Goal: Information Seeking & Learning: Learn about a topic

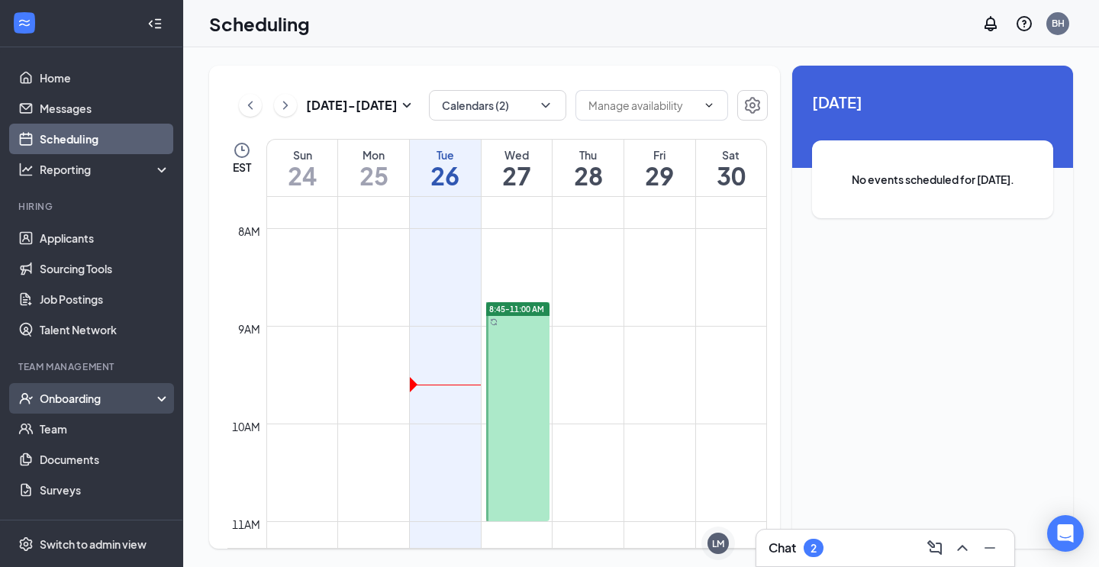
click at [66, 402] on div "Onboarding" at bounding box center [99, 398] width 118 height 15
click at [75, 421] on link "Overview" at bounding box center [105, 429] width 131 height 31
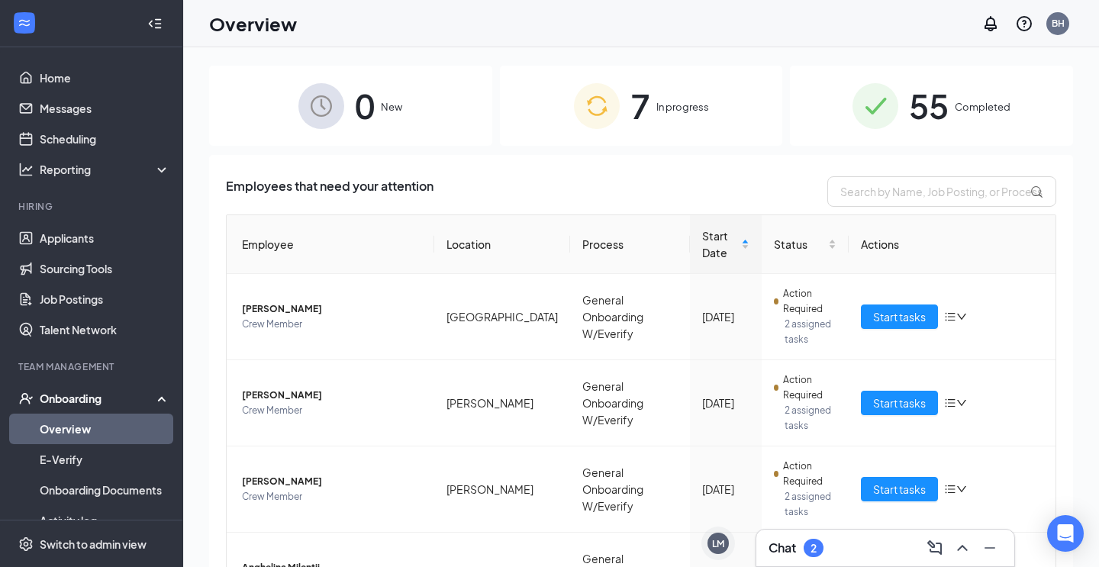
click at [673, 113] on span "In progress" at bounding box center [683, 106] width 53 height 15
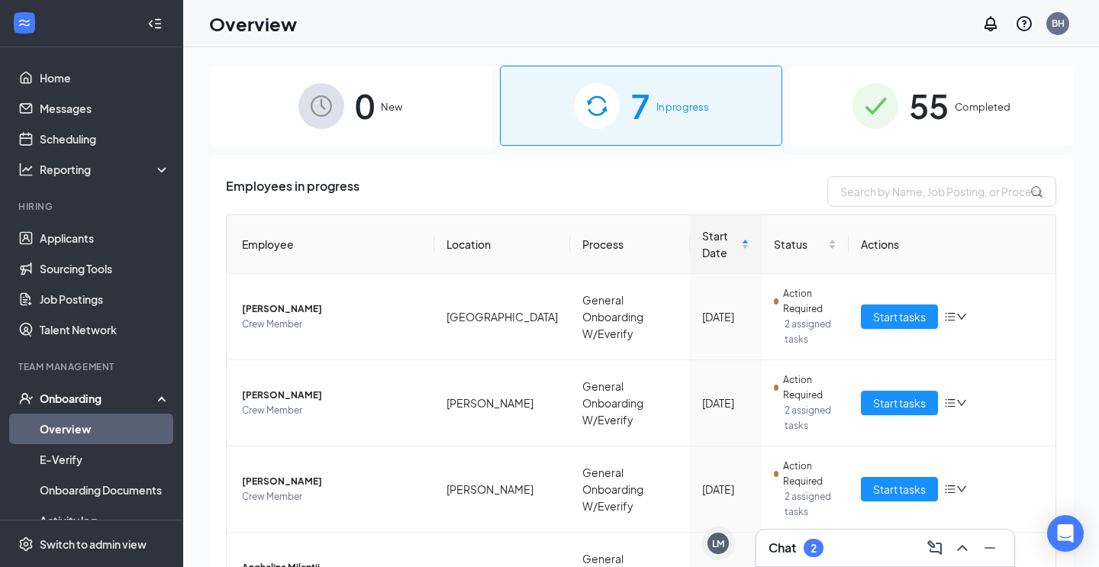
click at [960, 119] on div "55 Completed" at bounding box center [931, 106] width 283 height 80
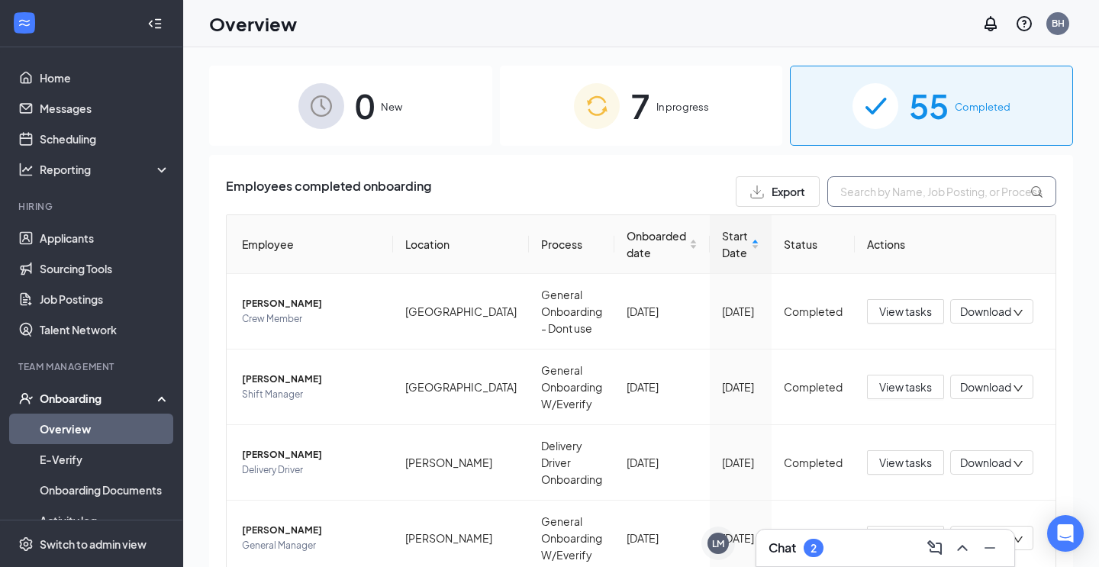
click at [897, 191] on input "text" at bounding box center [942, 191] width 229 height 31
type input "[PERSON_NAME]"
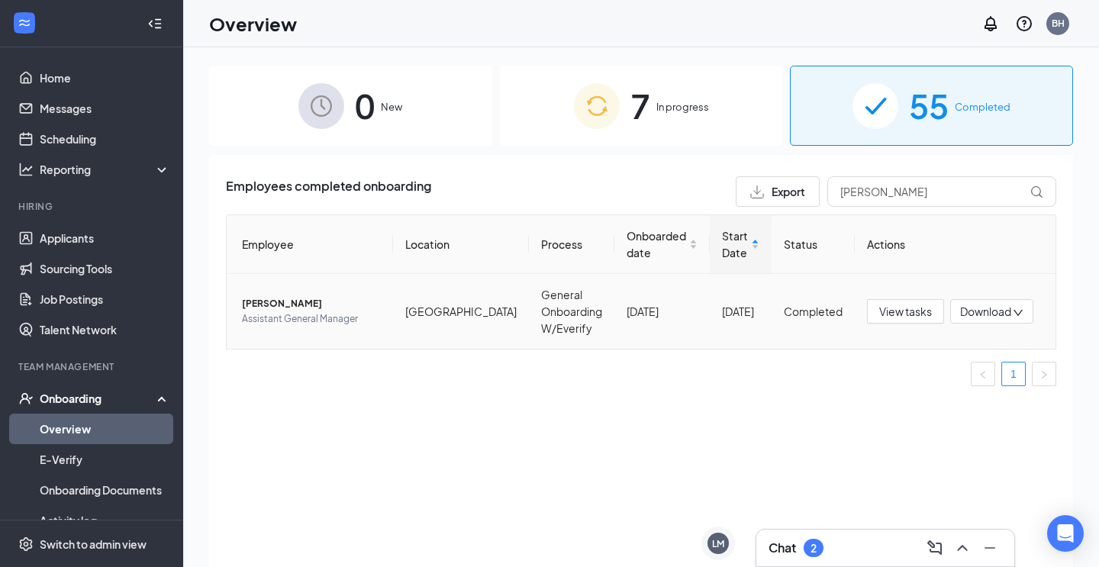
click at [350, 303] on span "[PERSON_NAME]" at bounding box center [311, 303] width 139 height 15
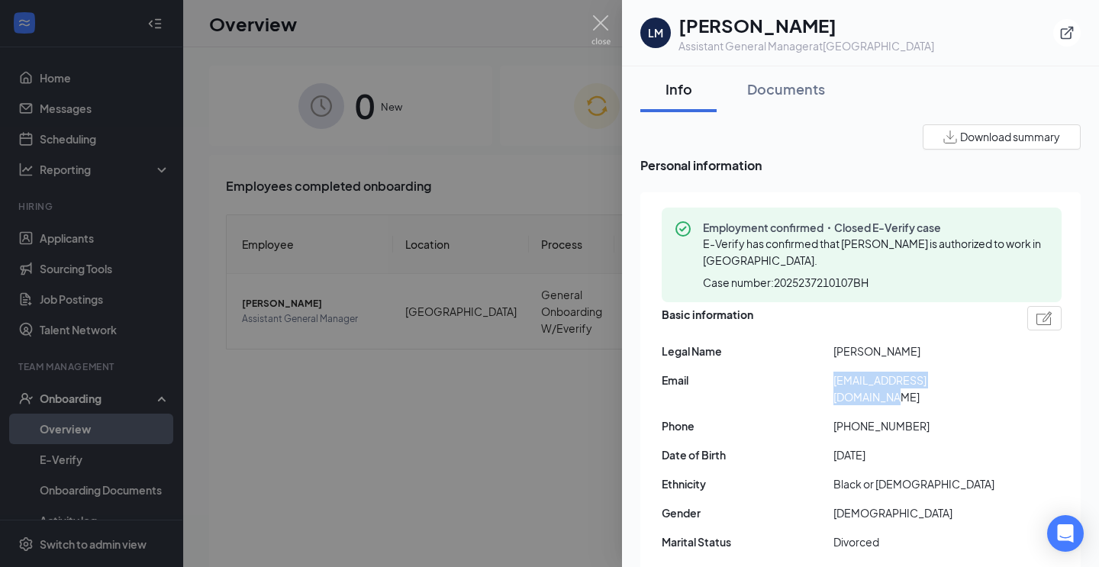
drag, startPoint x: 982, startPoint y: 381, endPoint x: 834, endPoint y: 384, distance: 147.4
click at [834, 384] on span "[EMAIL_ADDRESS][DOMAIN_NAME]" at bounding box center [920, 389] width 172 height 34
copy span "[EMAIL_ADDRESS][DOMAIN_NAME]"
click at [608, 26] on img at bounding box center [601, 30] width 19 height 30
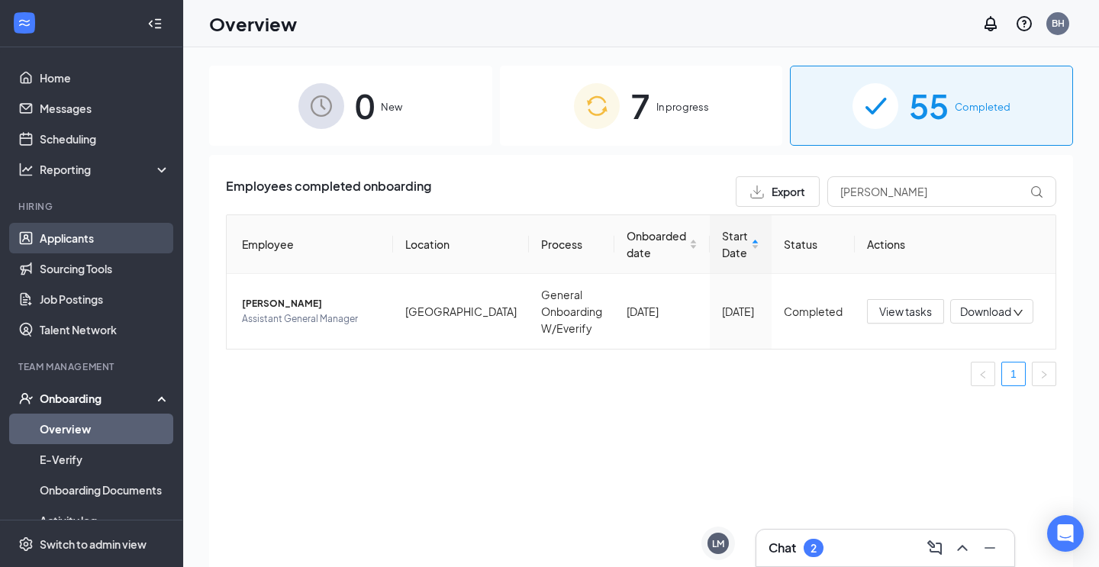
click at [78, 237] on link "Applicants" at bounding box center [105, 238] width 131 height 31
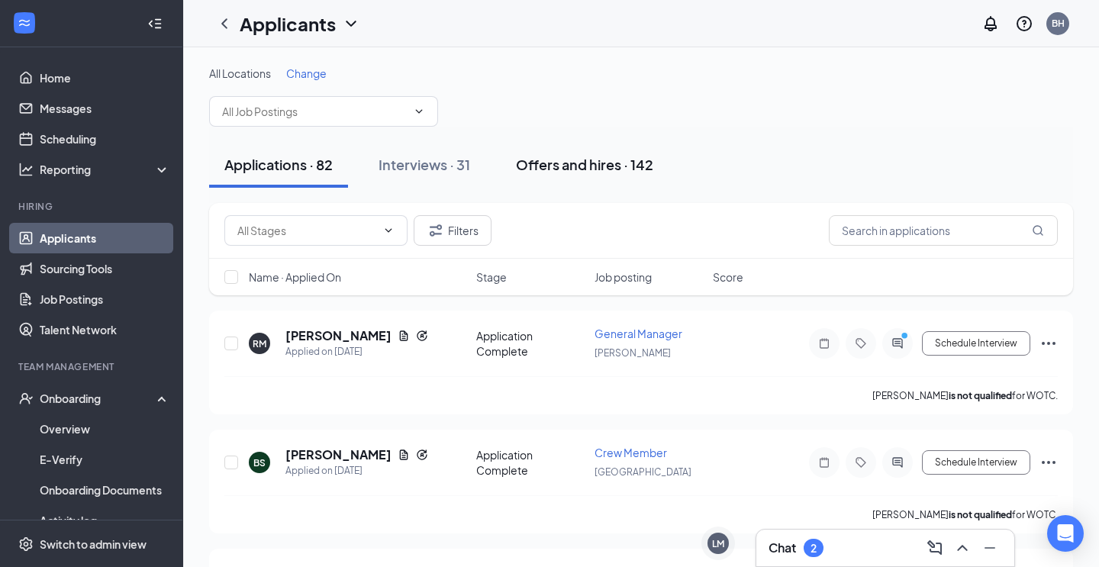
click at [603, 158] on div "Offers and hires · 142" at bounding box center [584, 164] width 137 height 19
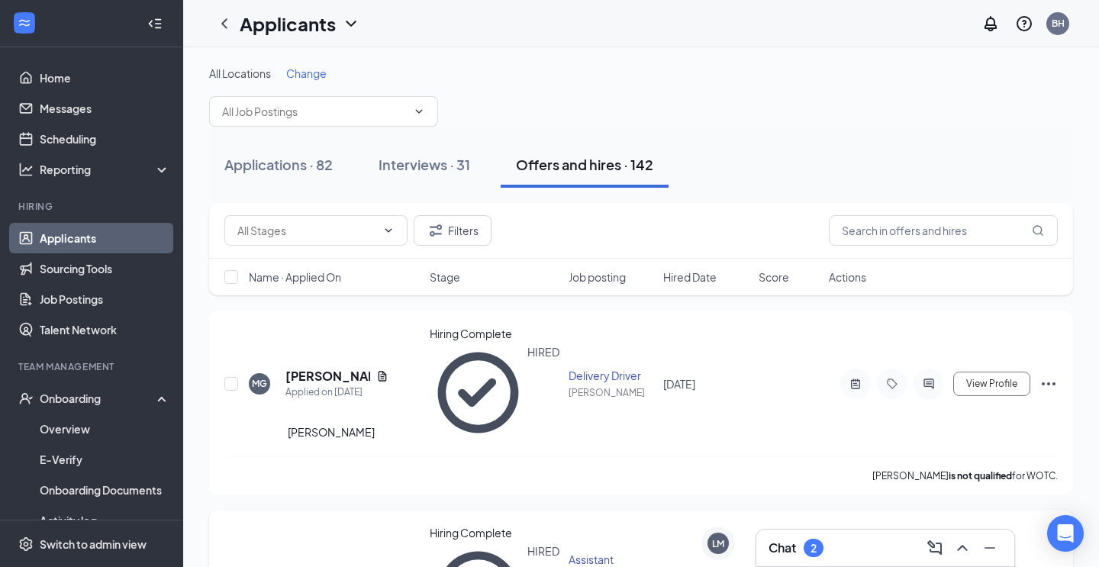
click at [321, 566] on h5 "[PERSON_NAME]" at bounding box center [328, 575] width 85 height 17
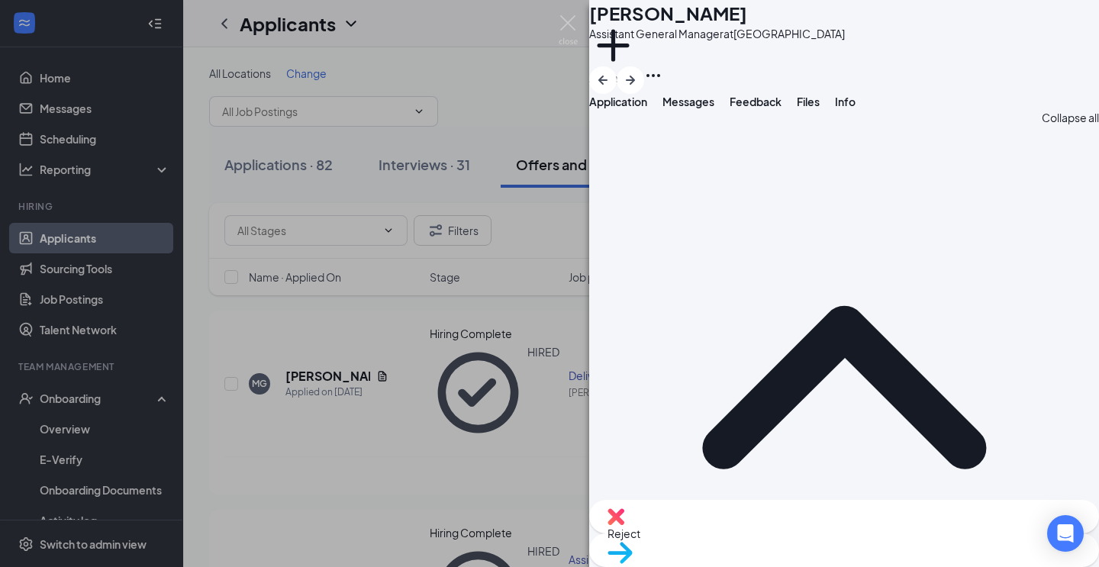
click at [782, 109] on button "Feedback" at bounding box center [756, 101] width 52 height 15
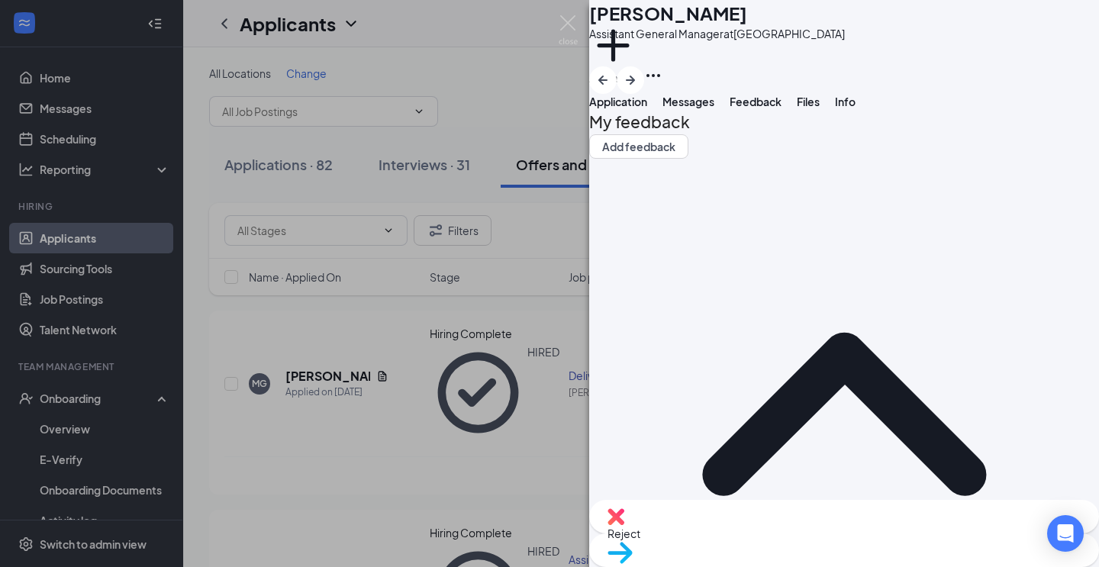
click at [647, 108] on span "Application" at bounding box center [618, 102] width 58 height 14
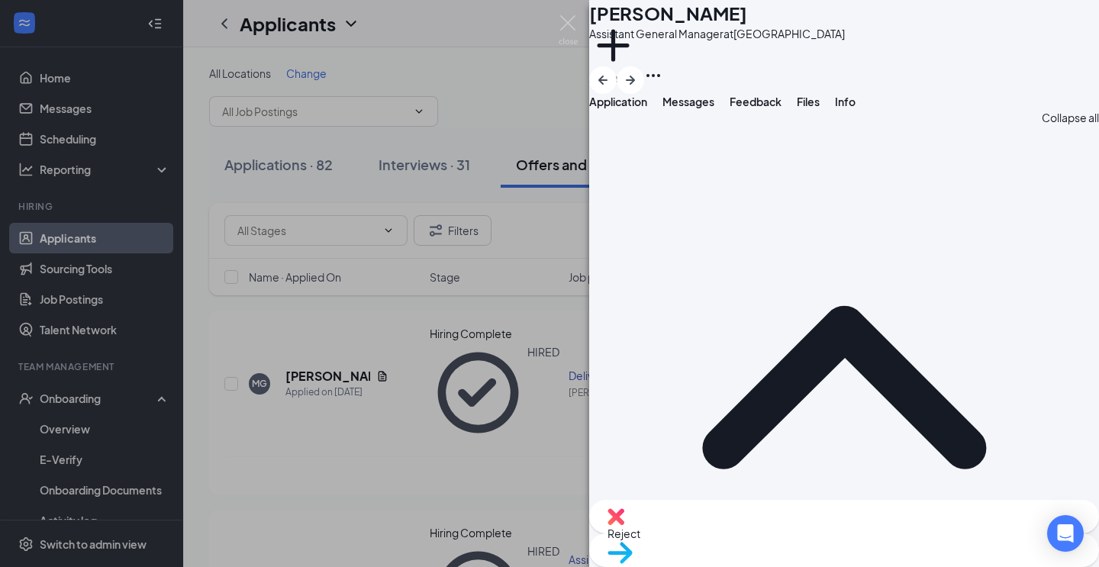
click at [715, 109] on div "Messages" at bounding box center [689, 101] width 52 height 15
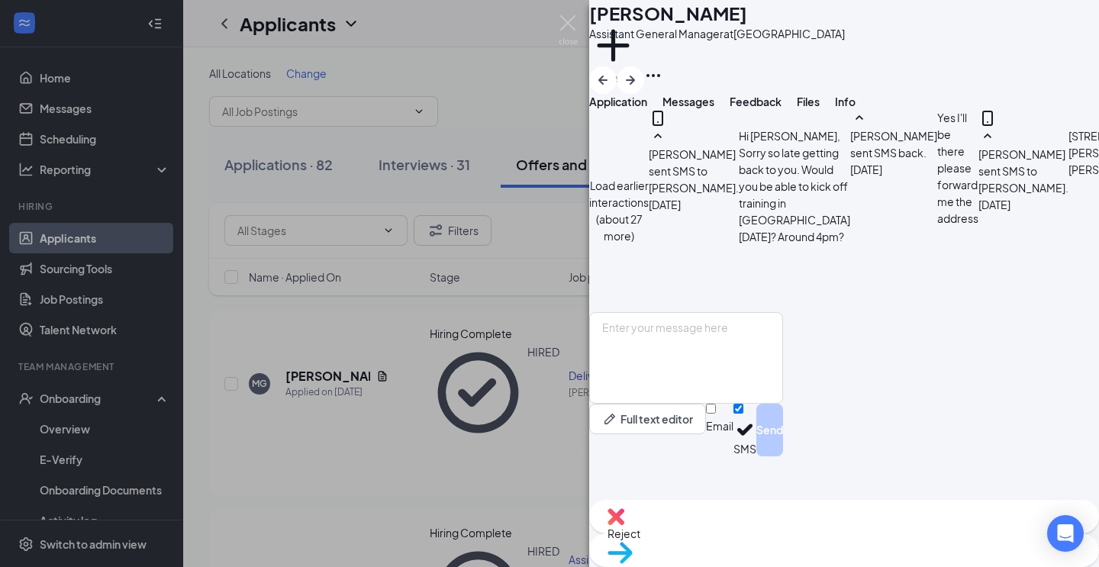
scroll to position [530, 0]
click at [782, 108] on span "Feedback" at bounding box center [756, 102] width 52 height 14
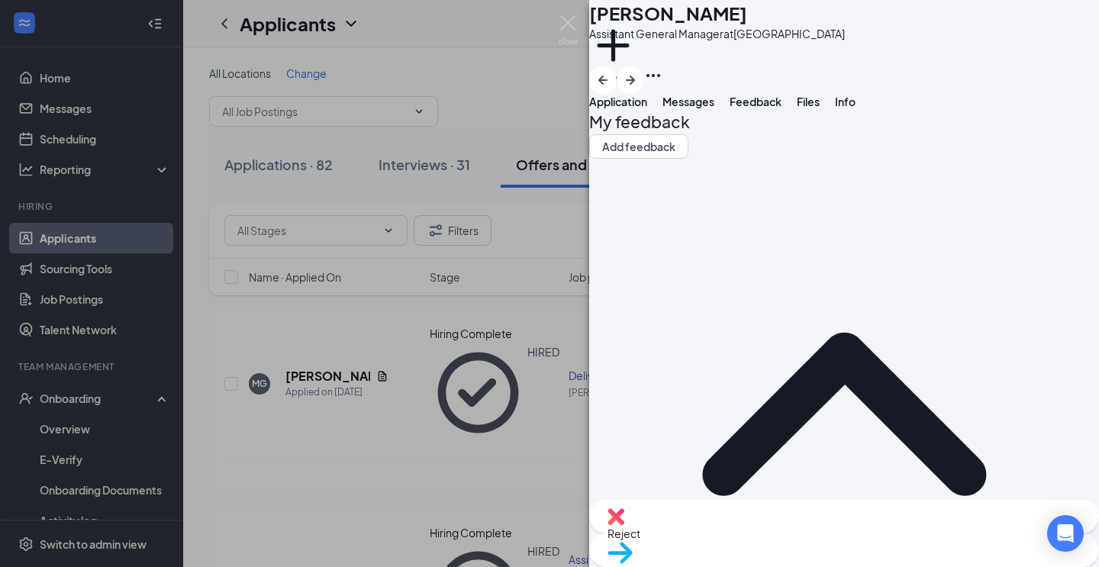
click at [645, 108] on span "Application" at bounding box center [618, 102] width 58 height 14
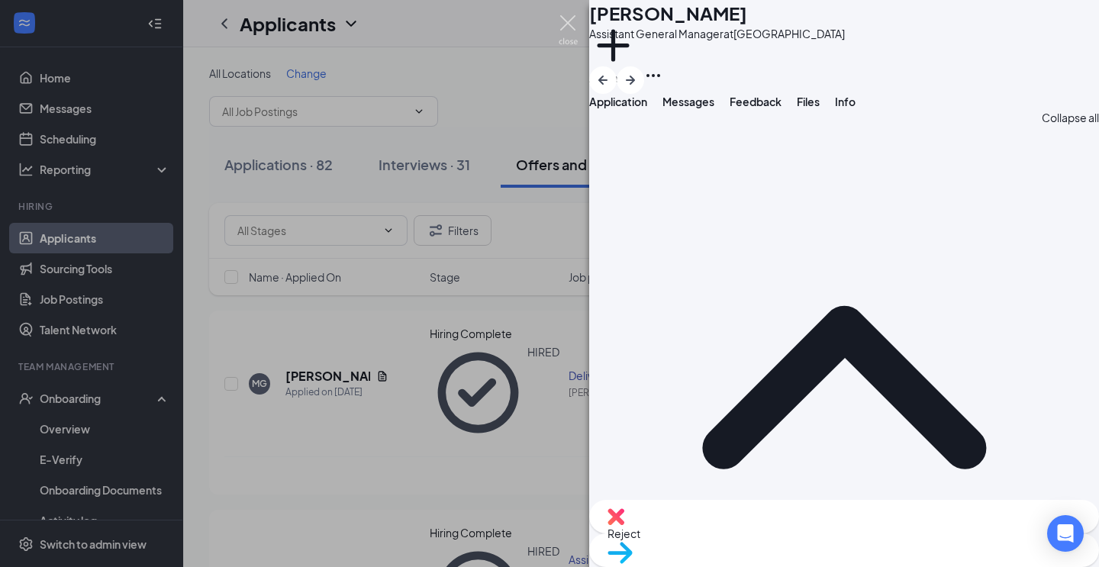
click at [569, 25] on img at bounding box center [568, 30] width 19 height 30
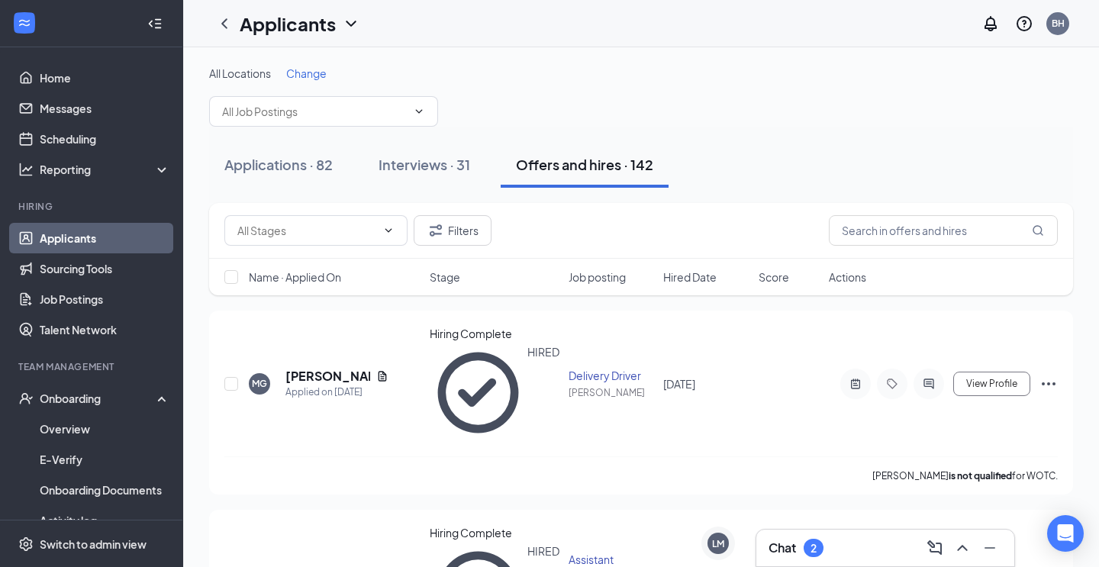
click at [742, 165] on div "Applications · 82 Interviews · 31 Offers and hires · 142" at bounding box center [641, 165] width 864 height 46
click at [783, 547] on h3 "Chat" at bounding box center [782, 548] width 27 height 17
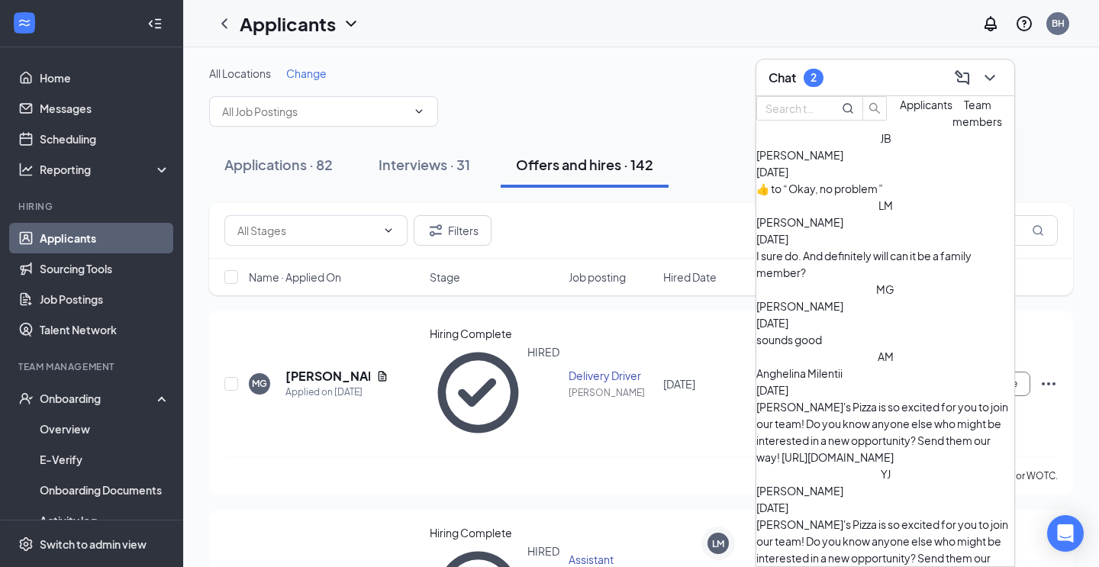
click at [844, 162] on span "[PERSON_NAME]" at bounding box center [800, 155] width 87 height 14
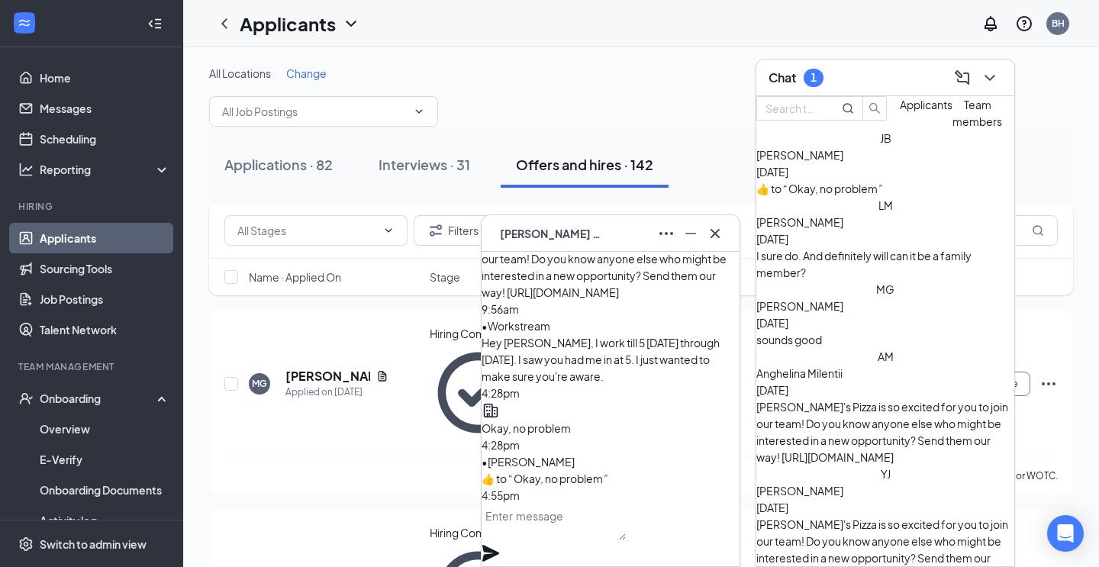
click at [900, 111] on span "Applicants" at bounding box center [926, 105] width 53 height 14
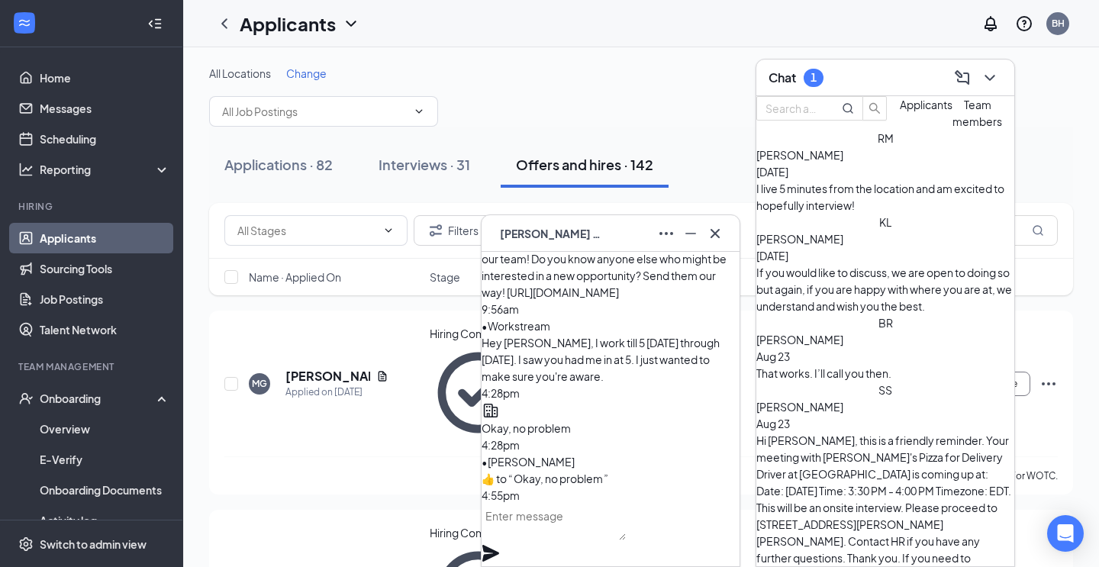
click at [845, 214] on div "RM [PERSON_NAME] [DATE] I live 5 minutes from the location and am excited to ho…" at bounding box center [886, 172] width 258 height 84
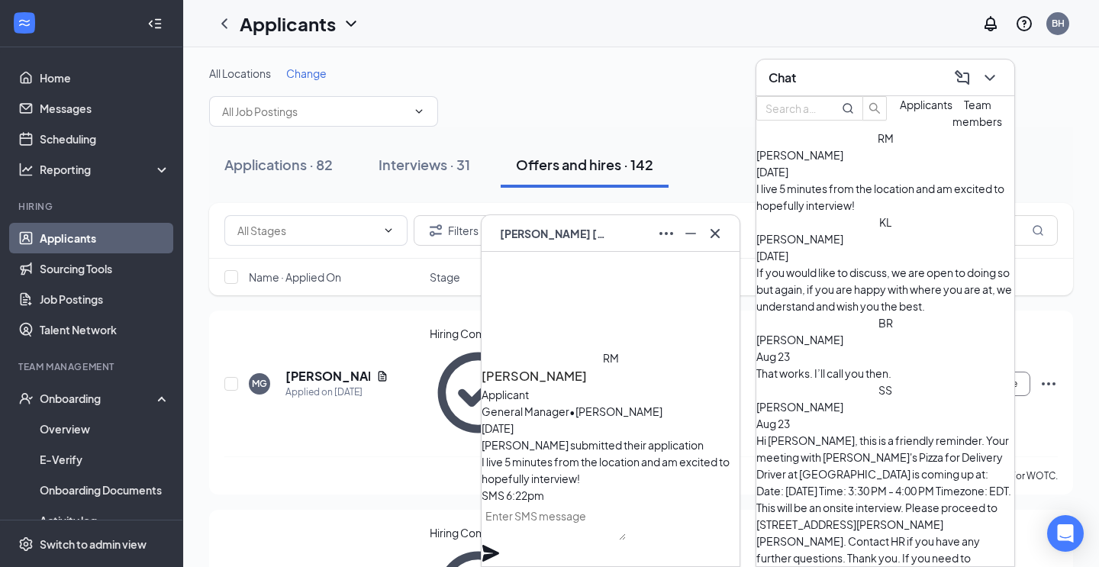
click at [95, 231] on link "Applicants" at bounding box center [105, 238] width 131 height 31
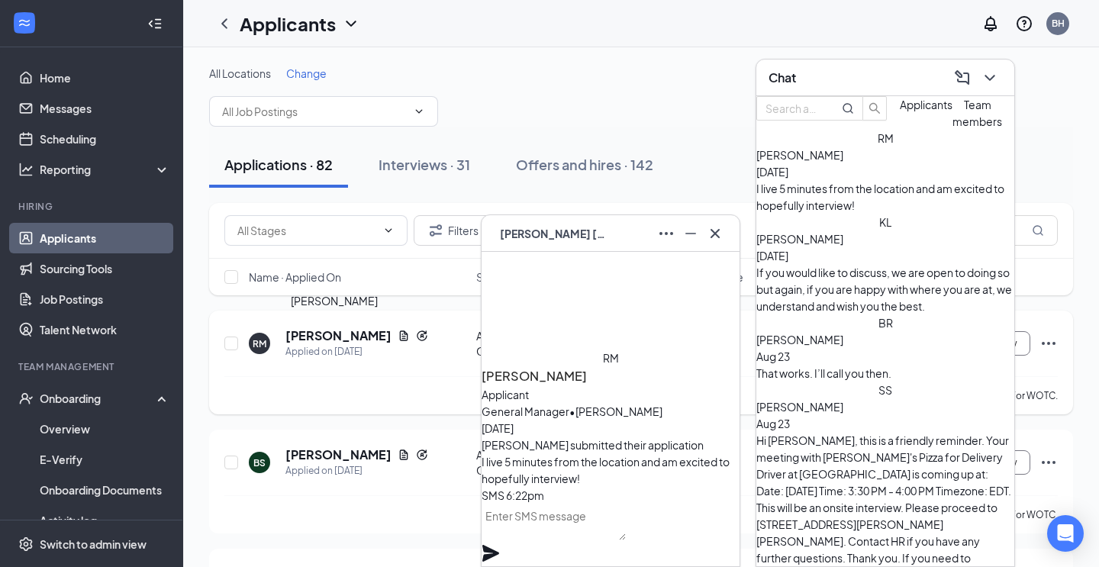
click at [343, 334] on h5 "[PERSON_NAME]" at bounding box center [339, 336] width 106 height 17
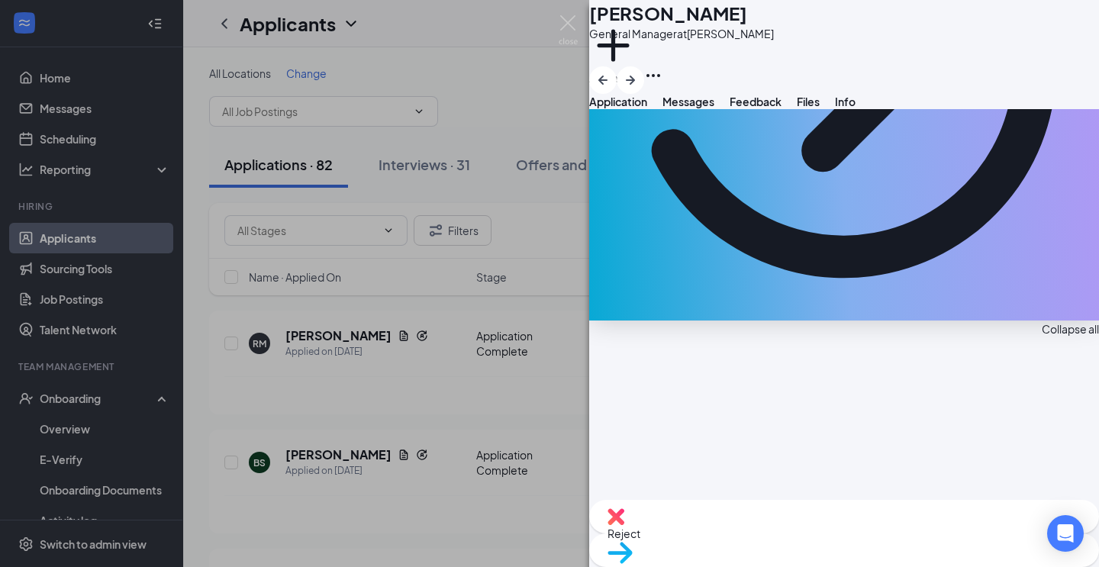
scroll to position [337, 0]
